Goal: Complete application form

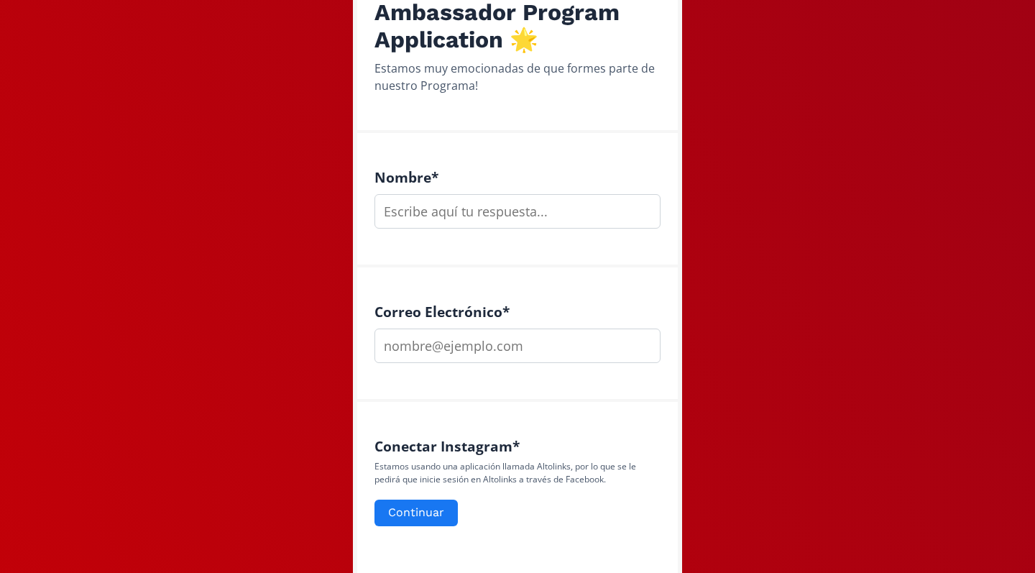
scroll to position [199, 0]
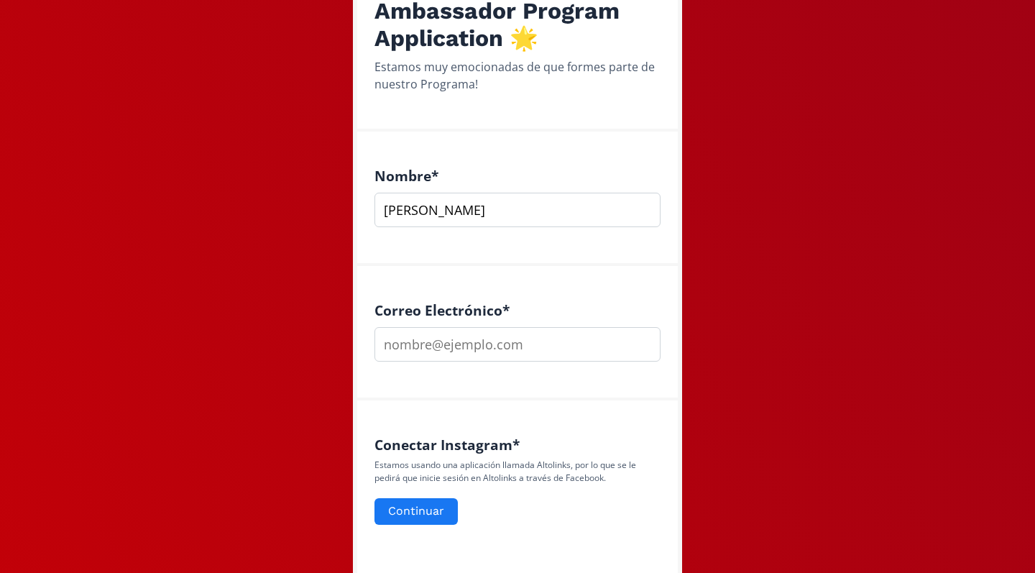
type input "[PERSON_NAME]"
click at [404, 370] on div "Correo Electrónico *" at bounding box center [517, 333] width 321 height 134
type input "[EMAIL_ADDRESS][DOMAIN_NAME]"
click at [405, 511] on button "Continuar" at bounding box center [416, 511] width 88 height 31
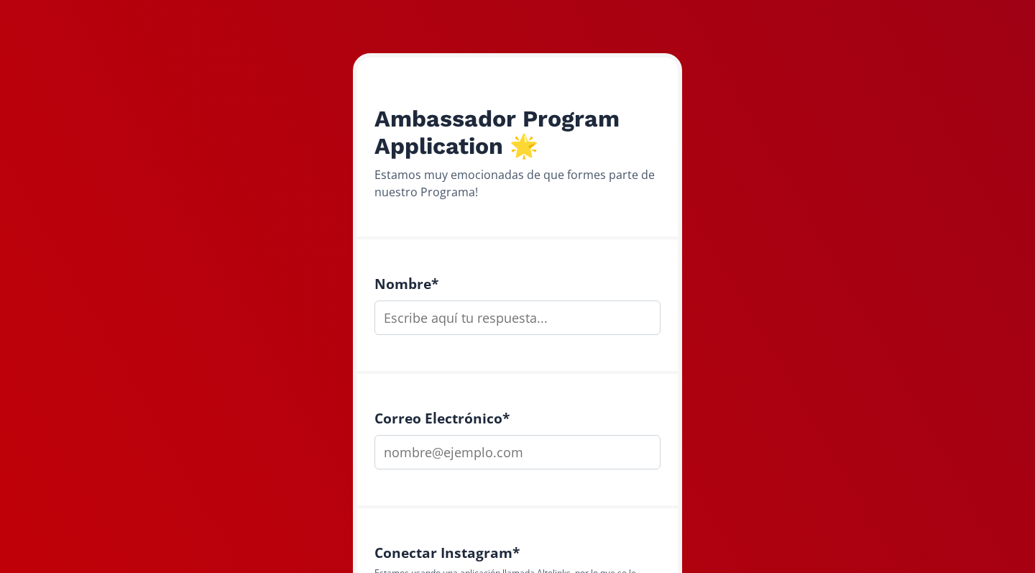
scroll to position [116, 0]
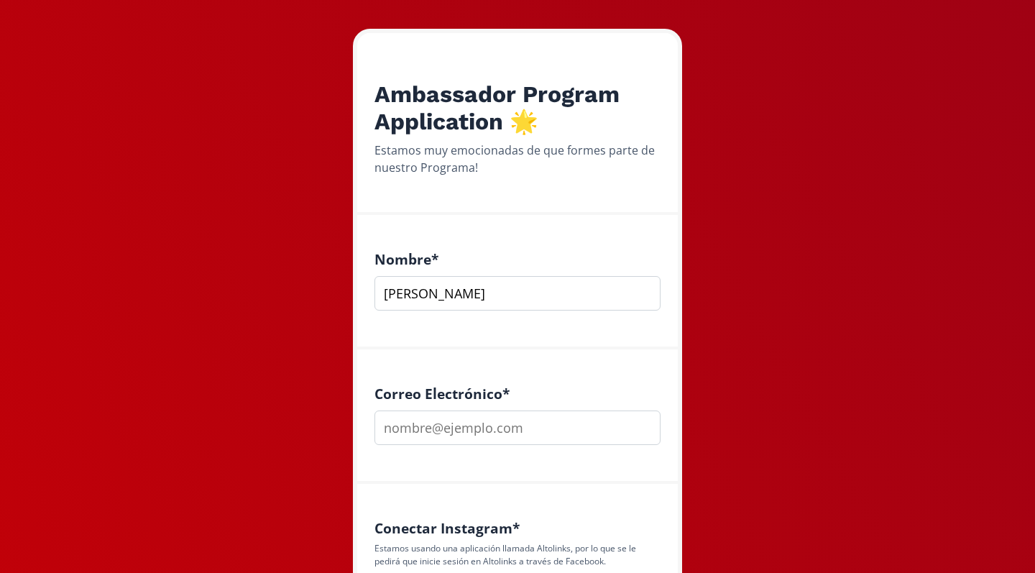
click at [436, 282] on input "[PERSON_NAME]" at bounding box center [517, 293] width 286 height 34
type input "[PERSON_NAME]"
click at [423, 425] on input "email" at bounding box center [517, 427] width 286 height 34
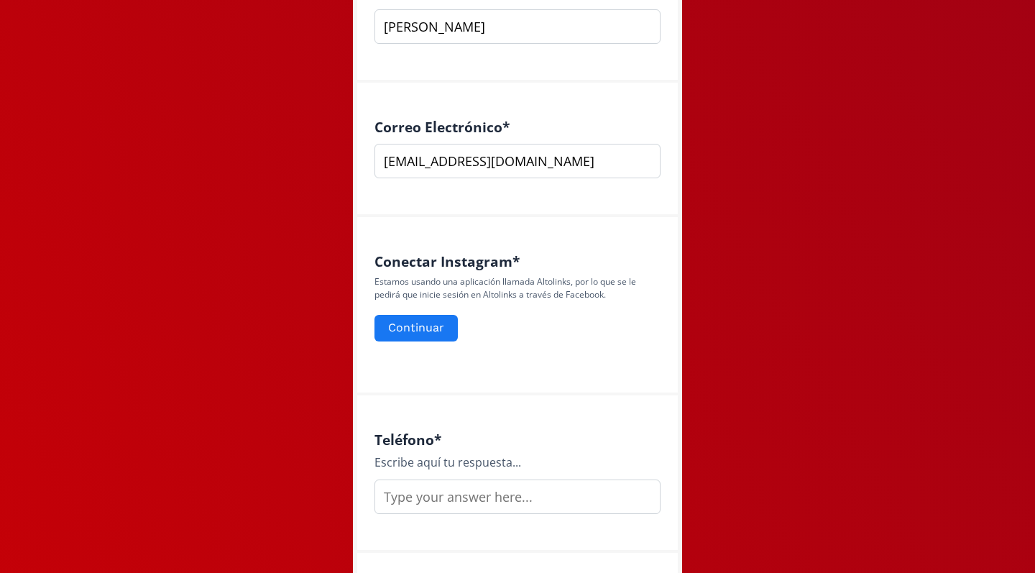
scroll to position [384, 0]
type input "[EMAIL_ADDRESS][DOMAIN_NAME]"
click at [409, 319] on button "Continuar" at bounding box center [416, 326] width 88 height 31
